Goal: Information Seeking & Learning: Learn about a topic

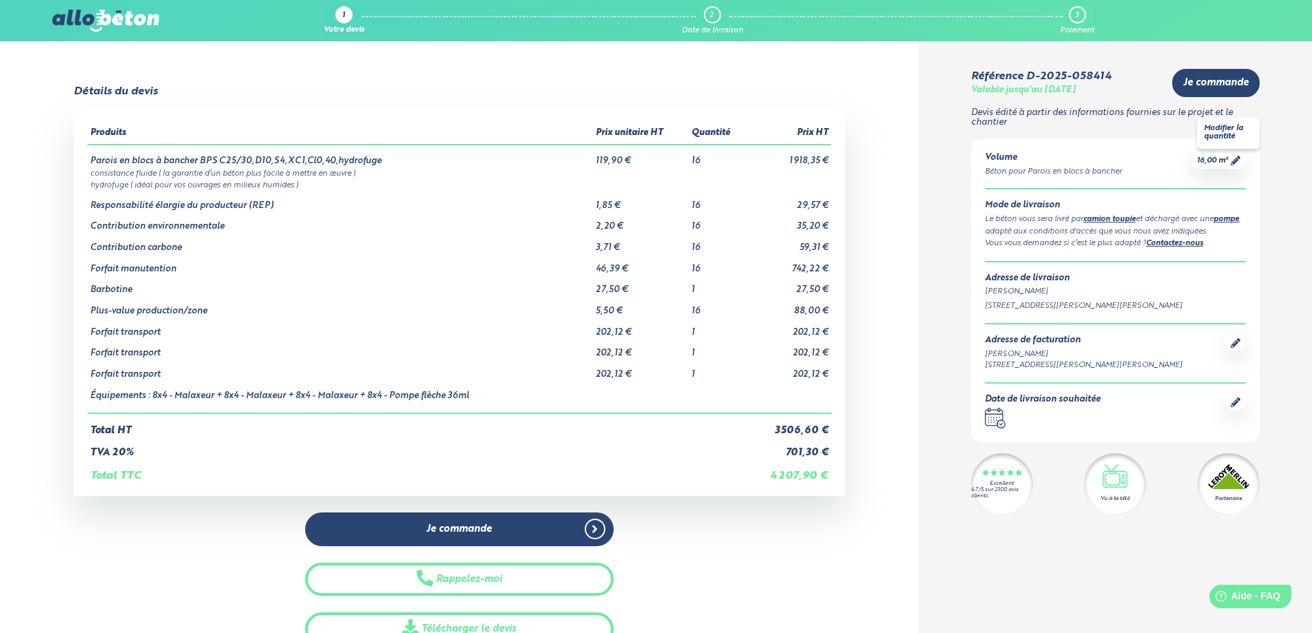
click at [1204, 161] on span "16,00 m³" at bounding box center [1212, 161] width 31 height 10
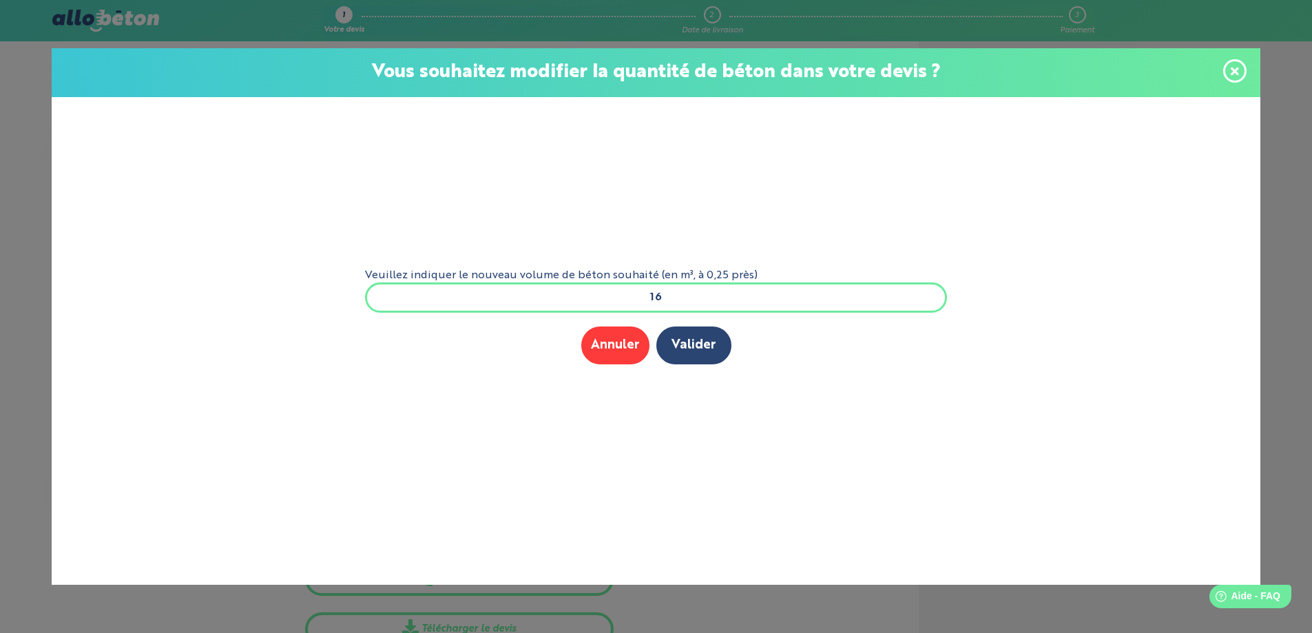
click at [705, 294] on input "16" at bounding box center [656, 297] width 583 height 30
type input "15"
click at [703, 339] on button "Valider" at bounding box center [693, 346] width 75 height 38
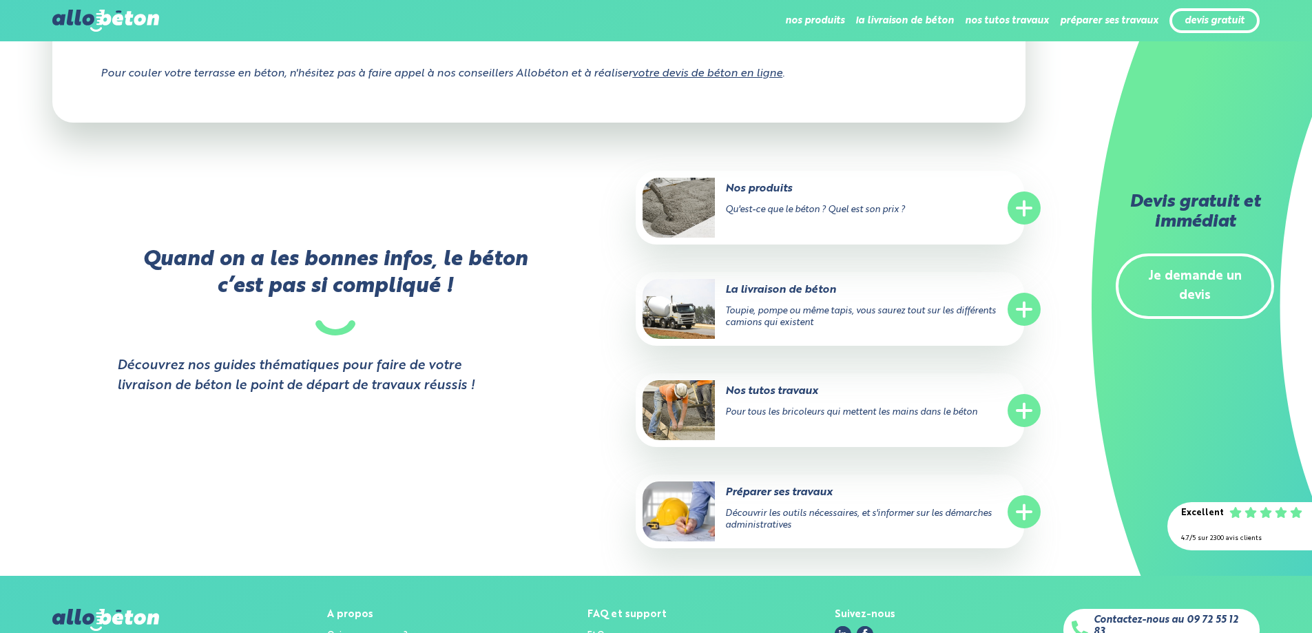
scroll to position [7095, 0]
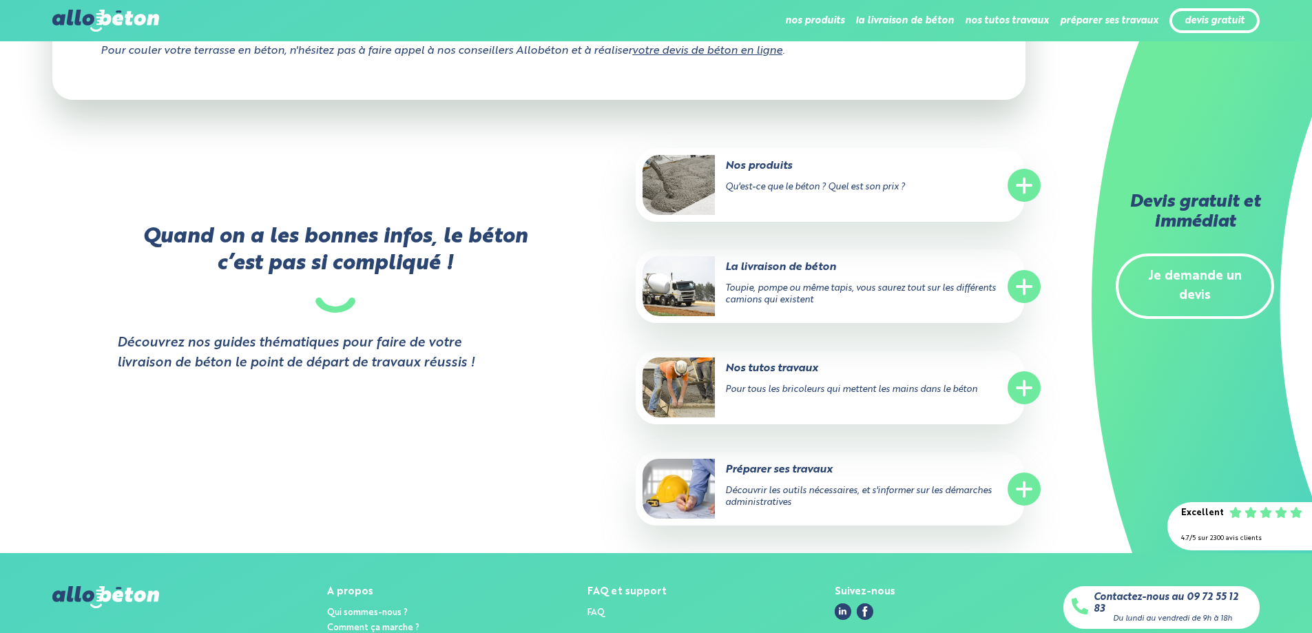
click at [1027, 388] on line at bounding box center [1024, 388] width 14 height 0
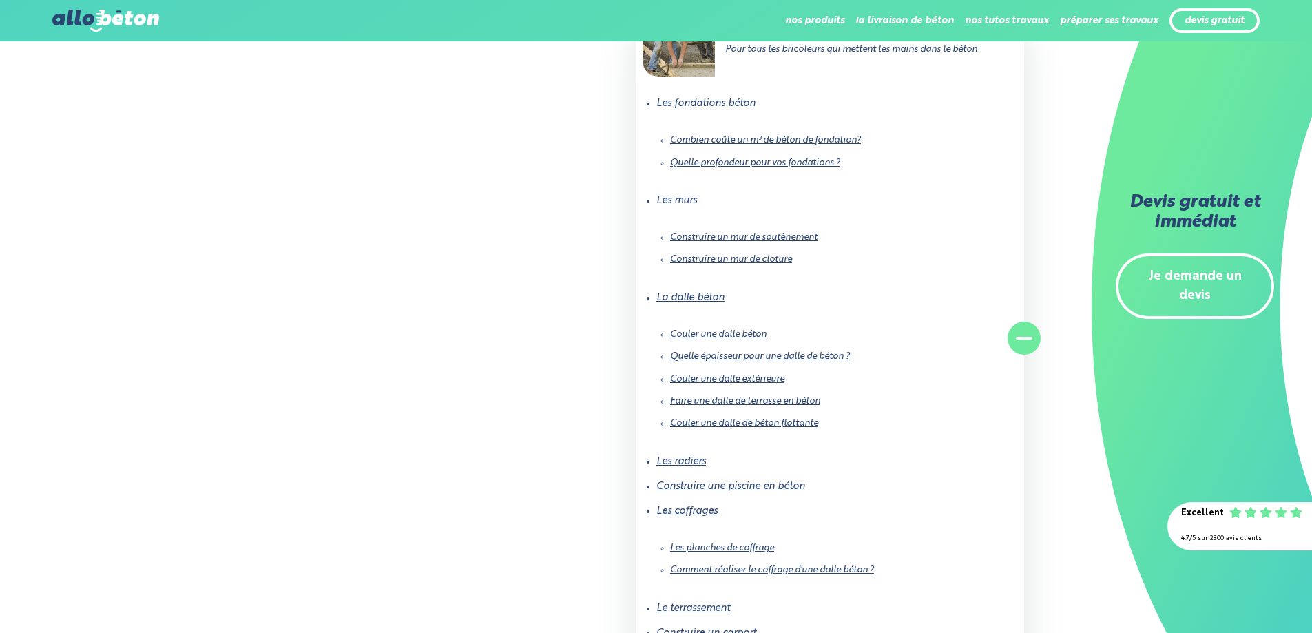
scroll to position [7440, 0]
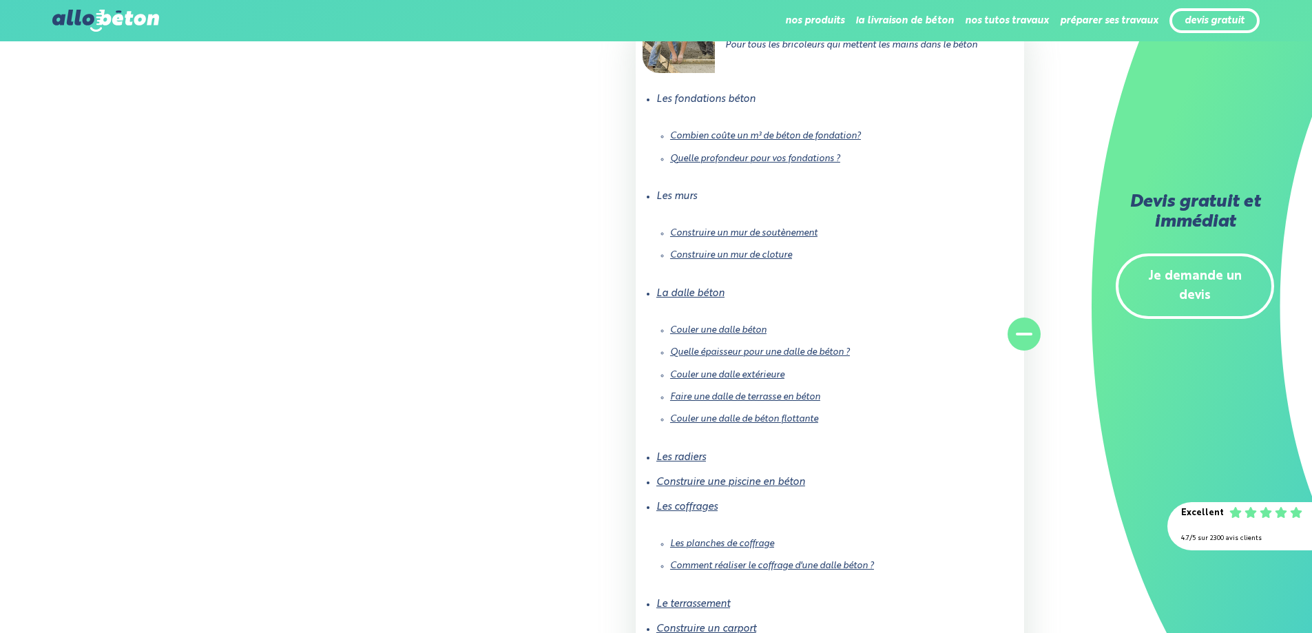
click at [815, 348] on link "Quelle épaisseur pour une dalle de béton ?" at bounding box center [760, 352] width 180 height 9
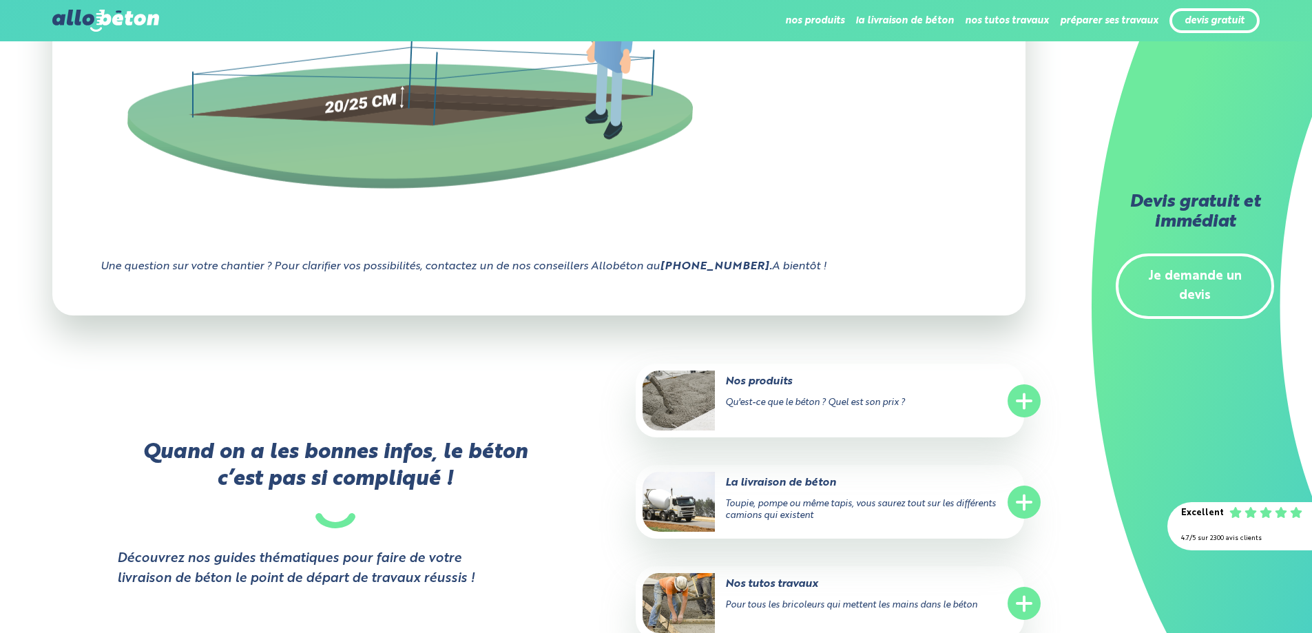
scroll to position [2342, 0]
